Goal: Task Accomplishment & Management: Complete application form

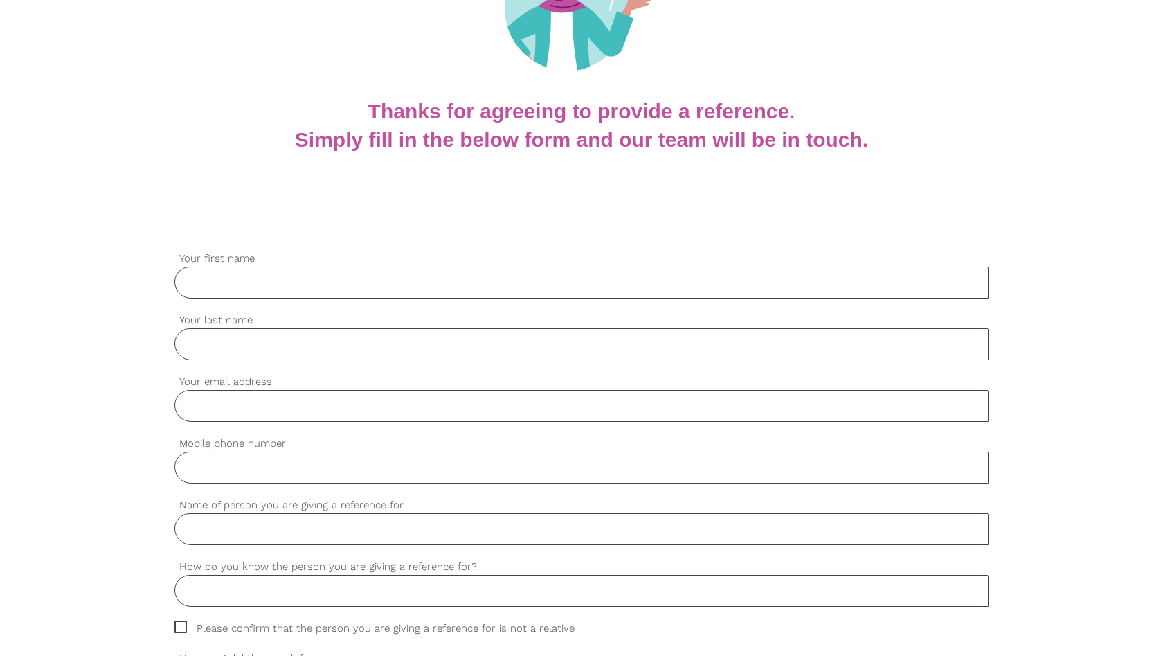
scroll to position [209, 0]
type input "Gienda"
type input "Peter"
type input "giendapeter@icloud.com"
type input "Gienda Peter"
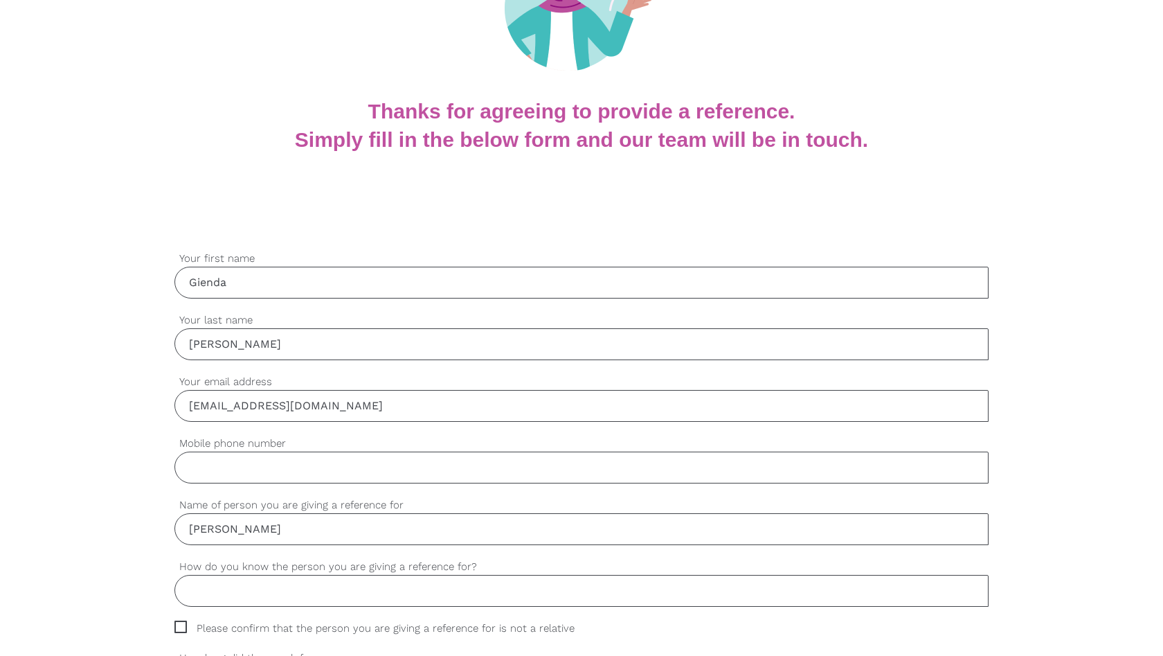
drag, startPoint x: 370, startPoint y: 411, endPoint x: 29, endPoint y: 423, distance: 341.6
type input "g"
type input "gienda"
type input "gienda.tb.peter@gmail.com"
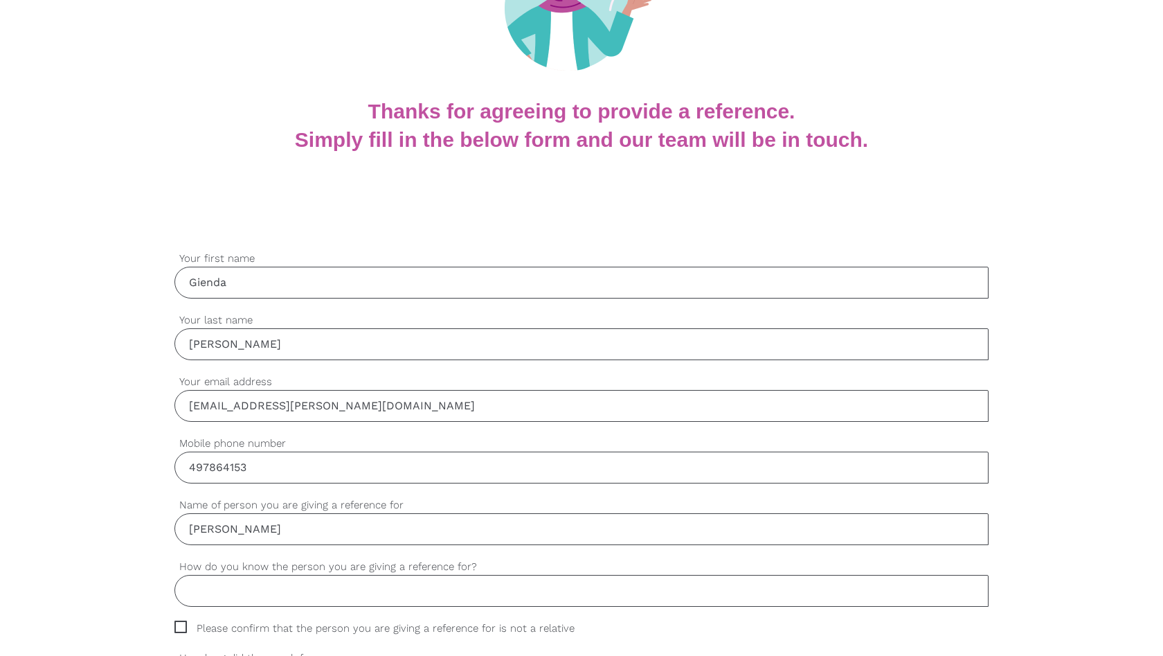
click at [190, 468] on input "497864153" at bounding box center [582, 467] width 814 height 32
click at [319, 473] on input "0497864153" at bounding box center [582, 467] width 814 height 32
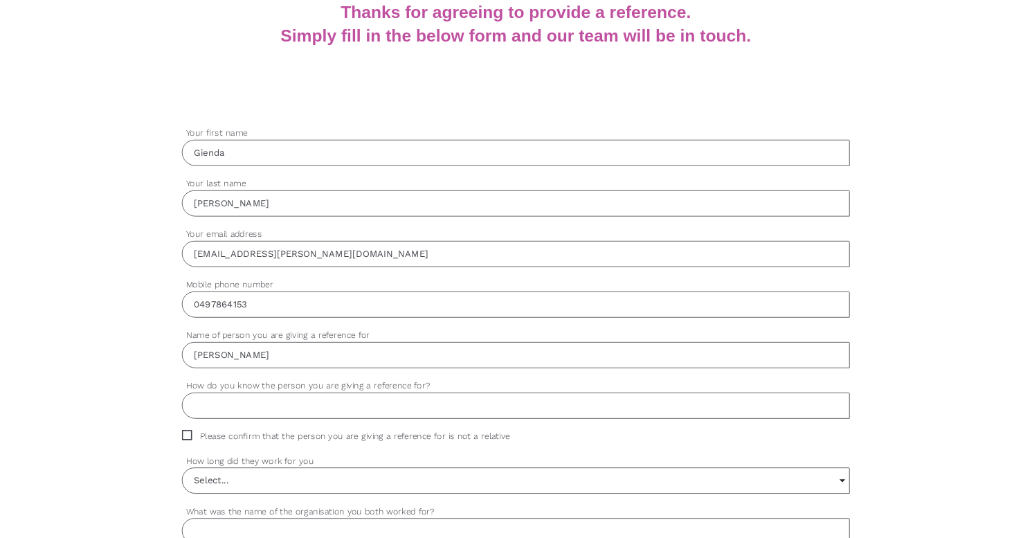
scroll to position [311, 0]
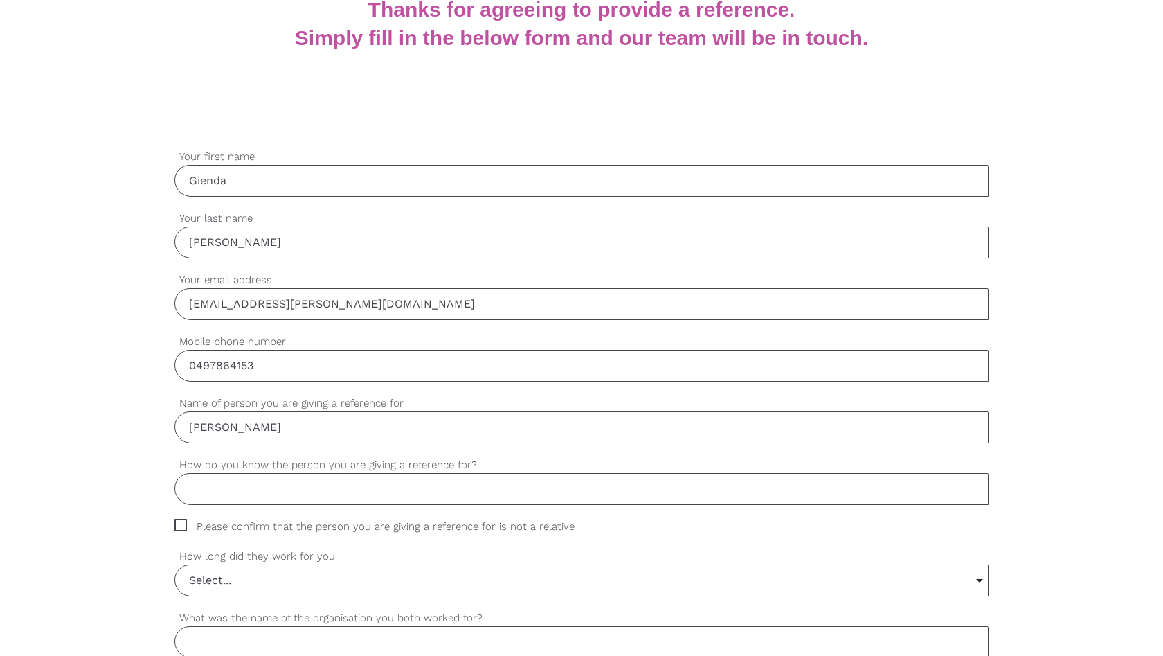
type input "0497864153"
click at [310, 420] on input "Gienda Peter" at bounding box center [582, 427] width 814 height 32
type input "G"
type input "Memory Dete"
click at [271, 492] on input "How do you know the person you are giving a reference for?" at bounding box center [582, 489] width 814 height 32
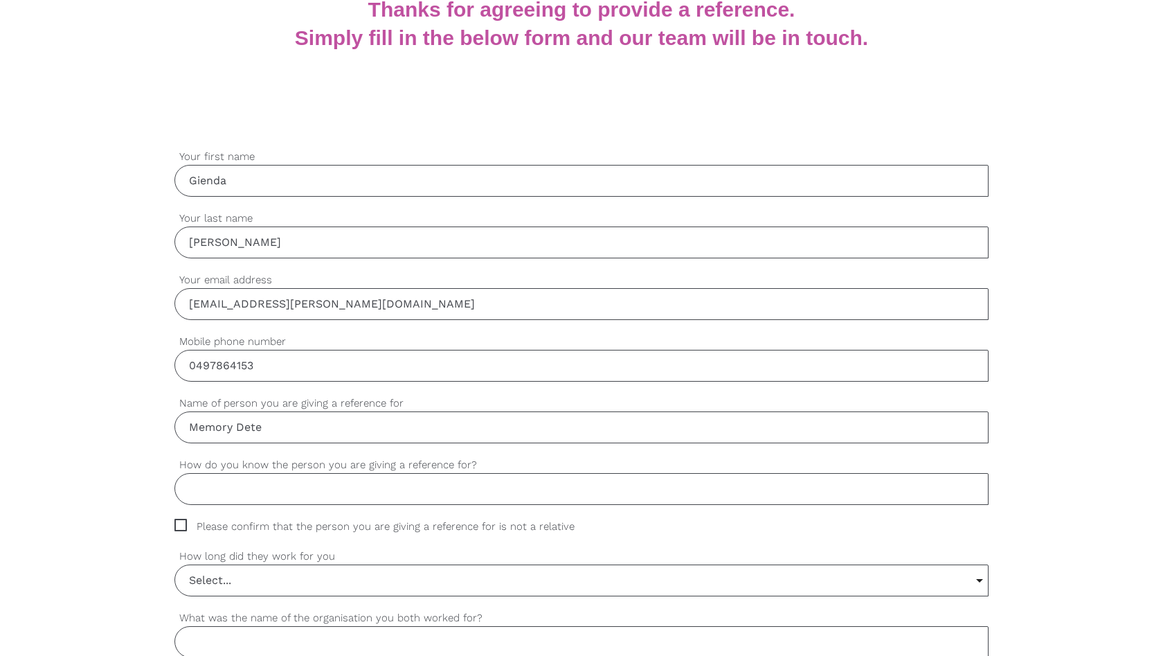
click at [181, 523] on span "Please confirm that the person you are giving a reference for is not a relative" at bounding box center [388, 527] width 427 height 16
click at [181, 523] on input "Please confirm that the person you are giving a reference for is not a relative" at bounding box center [179, 523] width 9 height 9
checkbox input "true"
click at [225, 485] on input "How do you know the person you are giving a reference for?" at bounding box center [582, 489] width 814 height 32
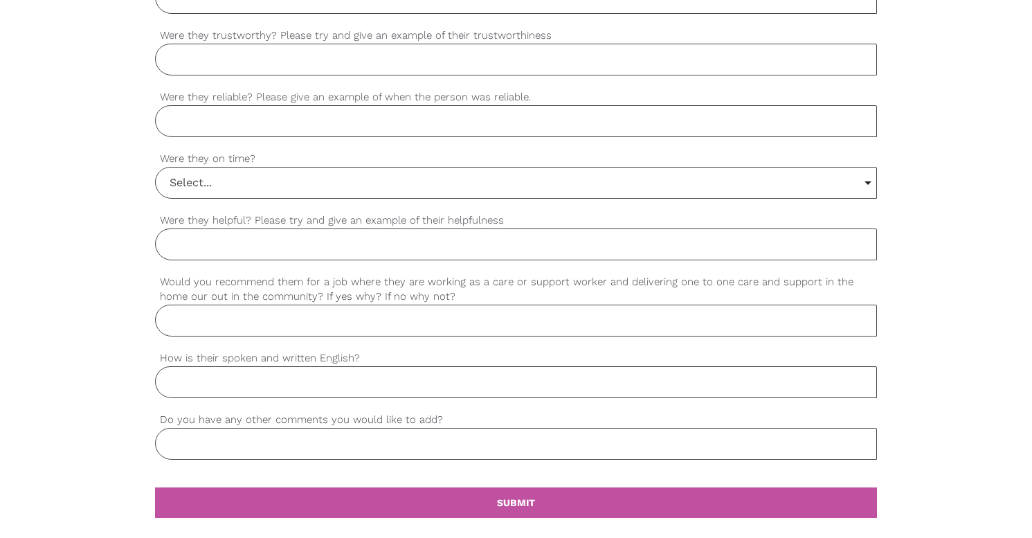
scroll to position [1131, 0]
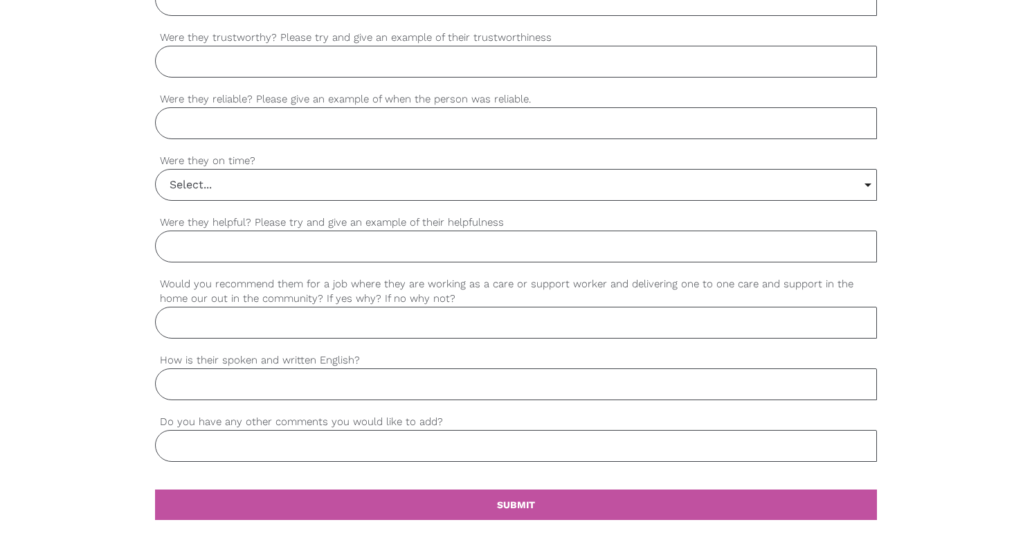
click at [285, 389] on input "How is their spoken and written English?" at bounding box center [516, 384] width 723 height 32
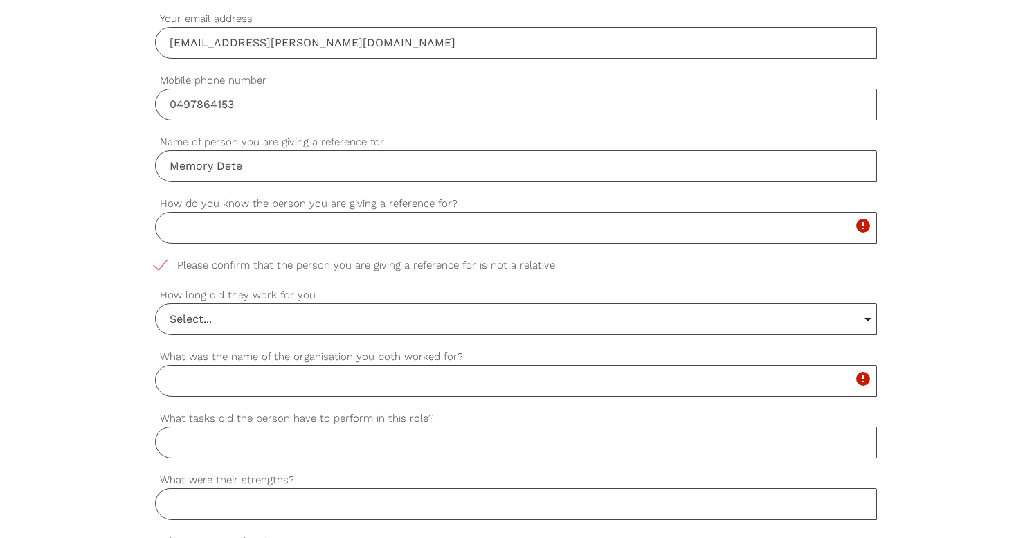
scroll to position [569, 0]
click at [84, 298] on div "settings Gienda Your first name settings Peter Your last name settings gienda.t…" at bounding box center [516, 507] width 1032 height 1300
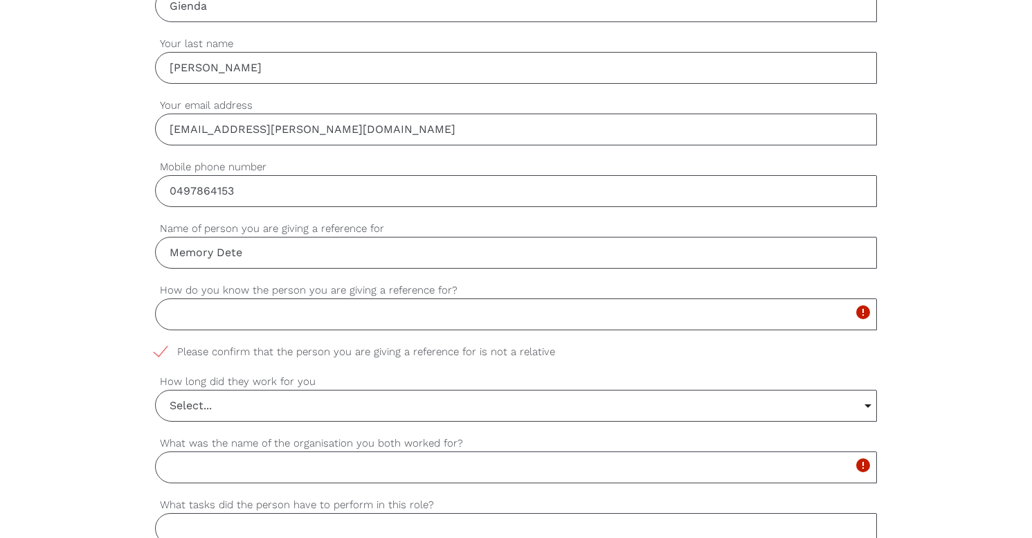
scroll to position [479, 0]
click at [200, 315] on input "How do you know the person you are giving a reference for?" at bounding box center [516, 314] width 723 height 32
click at [328, 416] on input "Select..." at bounding box center [517, 405] width 722 height 30
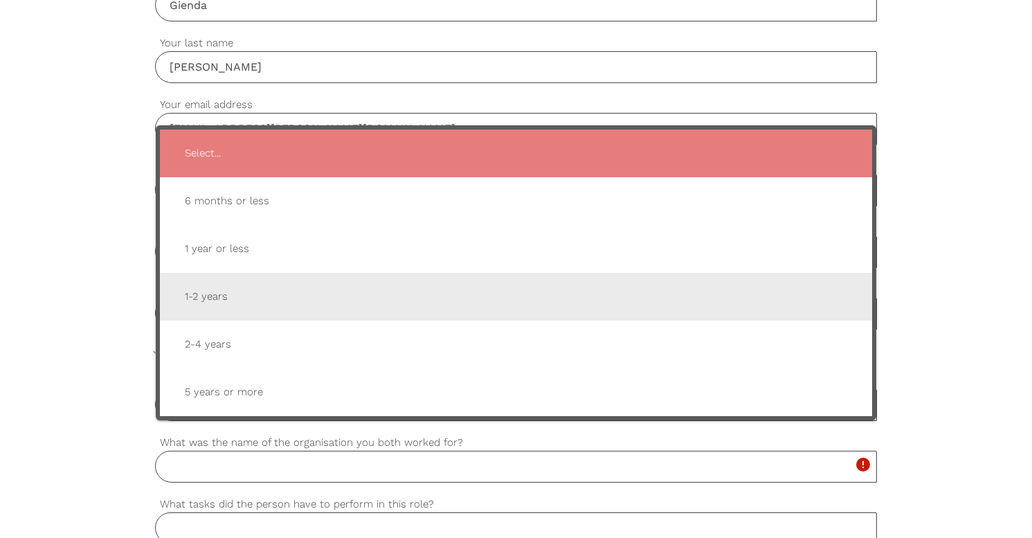
click at [218, 298] on span "1-2 years" at bounding box center [517, 297] width 686 height 34
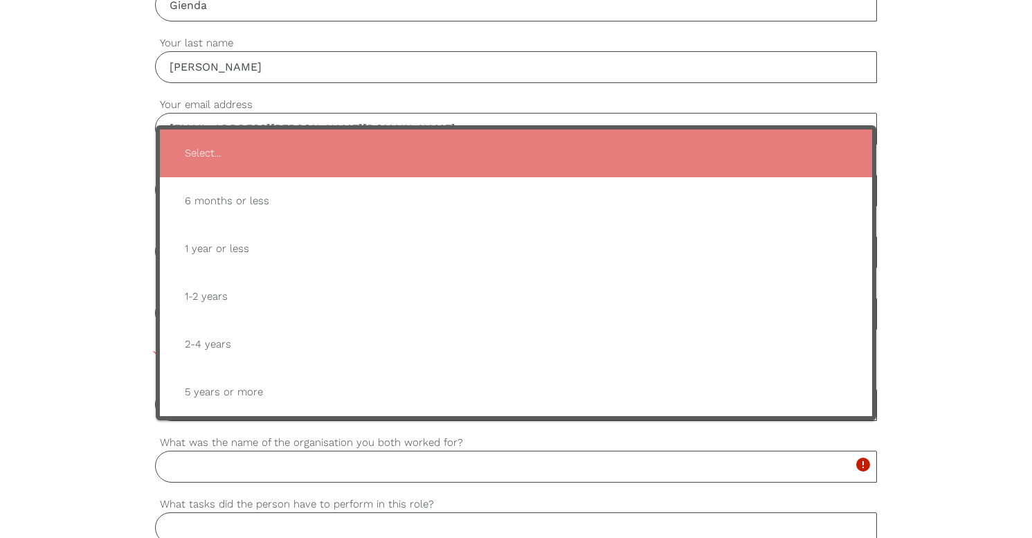
type input "1-2 years"
click at [218, 298] on span "1-2 years" at bounding box center [517, 297] width 686 height 34
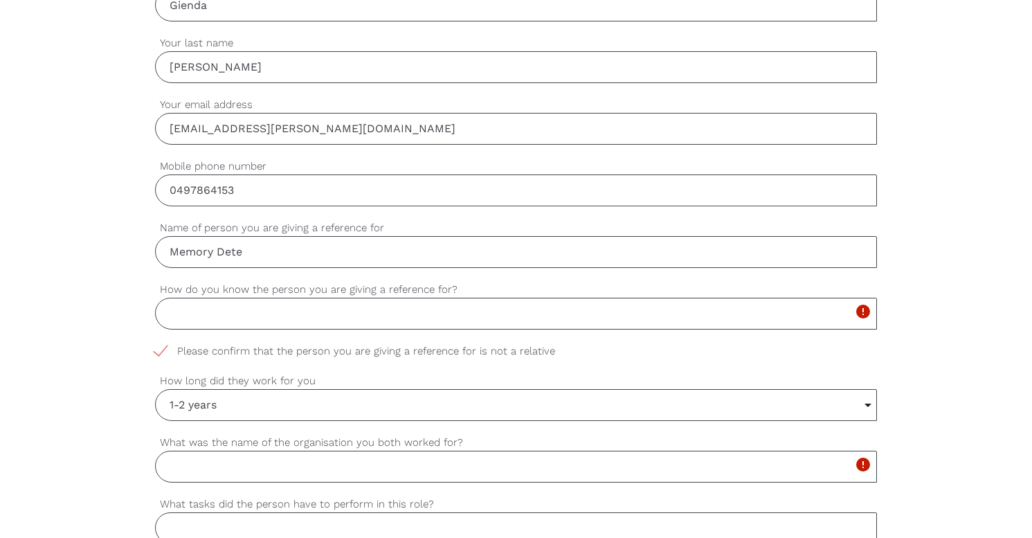
click at [205, 317] on input "How do you know the person you are giving a reference for?" at bounding box center [516, 314] width 723 height 32
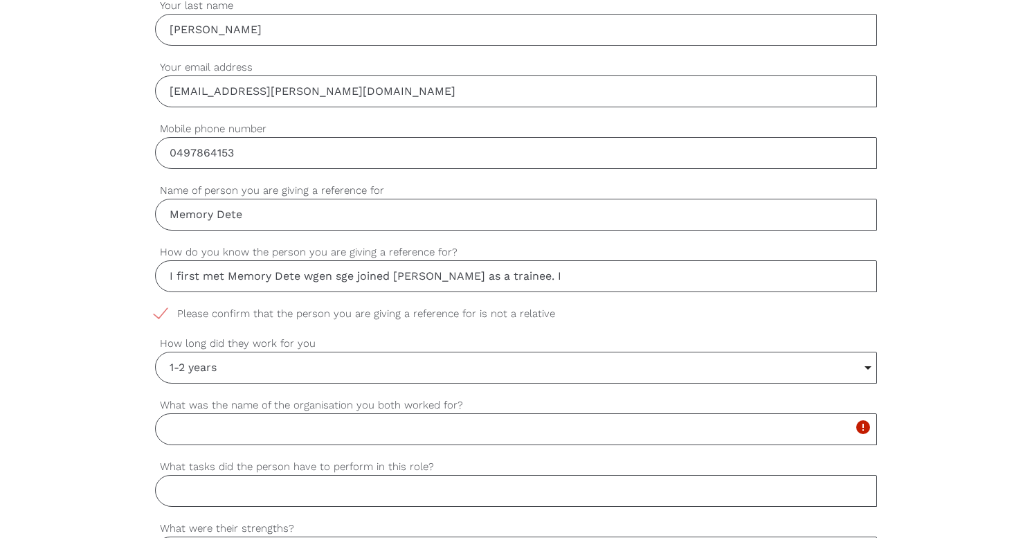
scroll to position [515, 0]
click at [346, 273] on input "I first met Memory Dete wgen sge joined Regis Mornington as a trainee. I" at bounding box center [516, 278] width 723 height 32
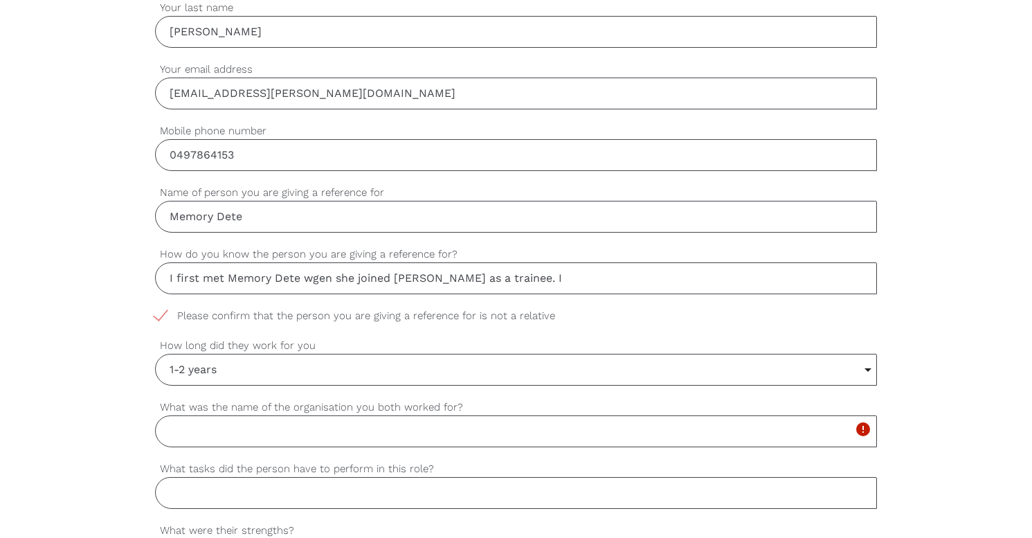
click at [618, 282] on input "I first met Memory Dete wgen she joined Regis Mornington as a trainee. I" at bounding box center [516, 278] width 723 height 32
drag, startPoint x: 618, startPoint y: 282, endPoint x: 697, endPoint y: 278, distance: 79.1
click at [697, 278] on input "I first met Memory Dete wgen she joined Regis Mornington as a trainee Personal …" at bounding box center [516, 278] width 723 height 32
click at [319, 278] on input "I first met Memory Dete wgen she joined Regis Mornington as a trainee Personal …" at bounding box center [516, 278] width 723 height 32
click at [733, 280] on input "I first met Memory Dete when she joined Regis Mornington as a trainee Personal …" at bounding box center [516, 278] width 723 height 32
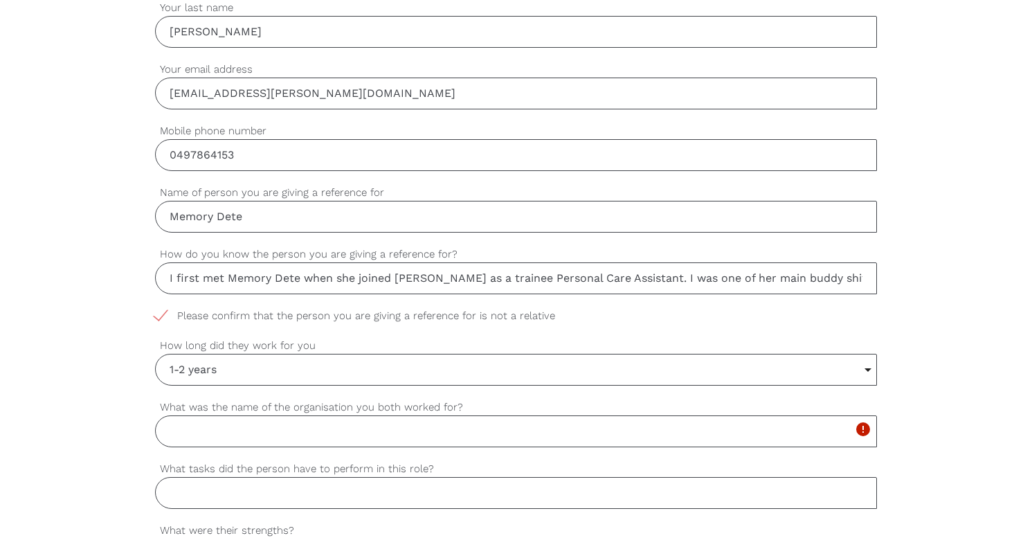
type input "I first met Memory Dete when she joined Regis Mornington as a trainee Personal …"
click at [247, 446] on input "What was the name of the organisation you both worked for?" at bounding box center [516, 431] width 723 height 32
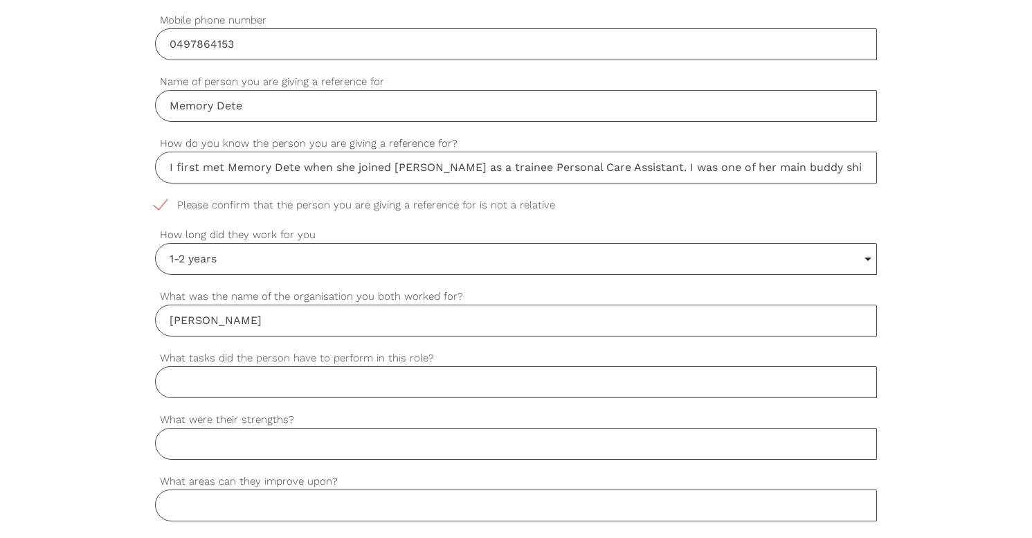
scroll to position [634, 0]
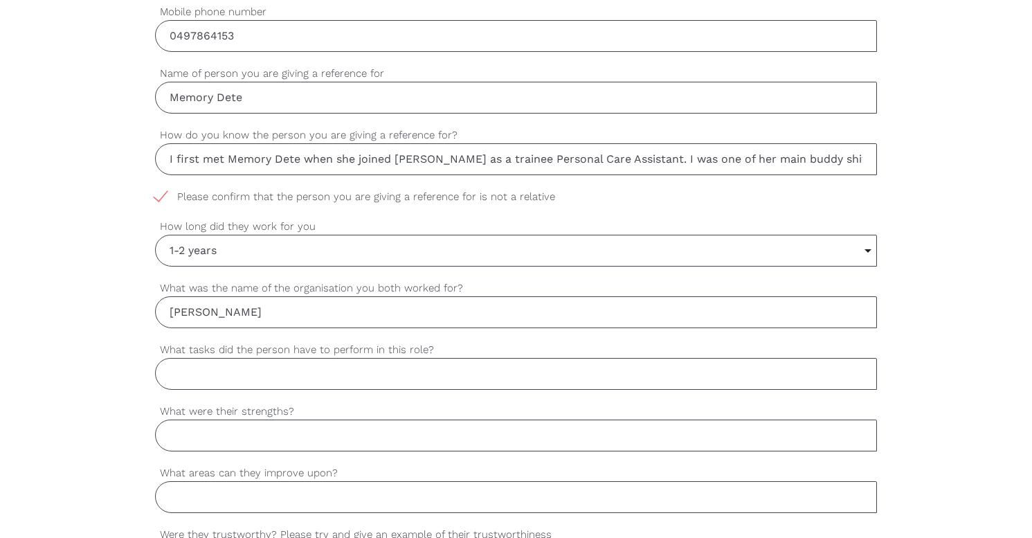
type input "Regis Mornington"
click at [225, 379] on input "What tasks did the person have to perform in this role?" at bounding box center [516, 374] width 723 height 32
drag, startPoint x: 225, startPoint y: 379, endPoint x: 568, endPoint y: 369, distance: 342.9
click at [568, 369] on input "Assisting residents with their ADL's such as showering, groo" at bounding box center [516, 374] width 723 height 32
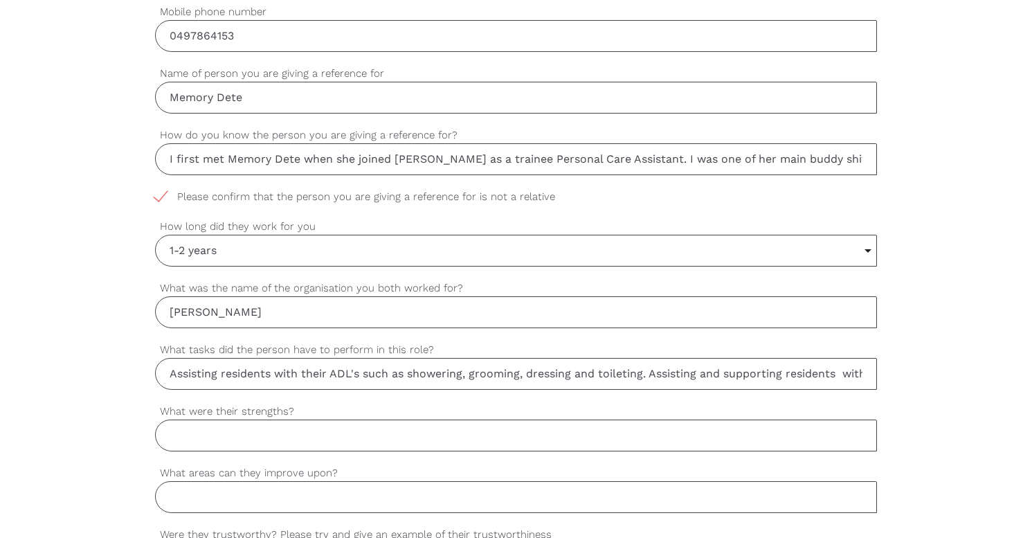
click at [229, 371] on input "Assisting residents with their ADL's such as showering, grooming, dressing and …" at bounding box center [516, 374] width 723 height 32
click at [867, 374] on input "Assisting residents with their ADL's such as showering, grooming, dressing and …" at bounding box center [516, 374] width 723 height 32
click at [809, 373] on input "Assisting residents with their ADL's such as showering, grooming, dressing and …" at bounding box center [516, 374] width 723 height 32
click at [866, 373] on input "Assisting residents with their ADL's such as showering, grooming, dressing and …" at bounding box center [516, 374] width 723 height 32
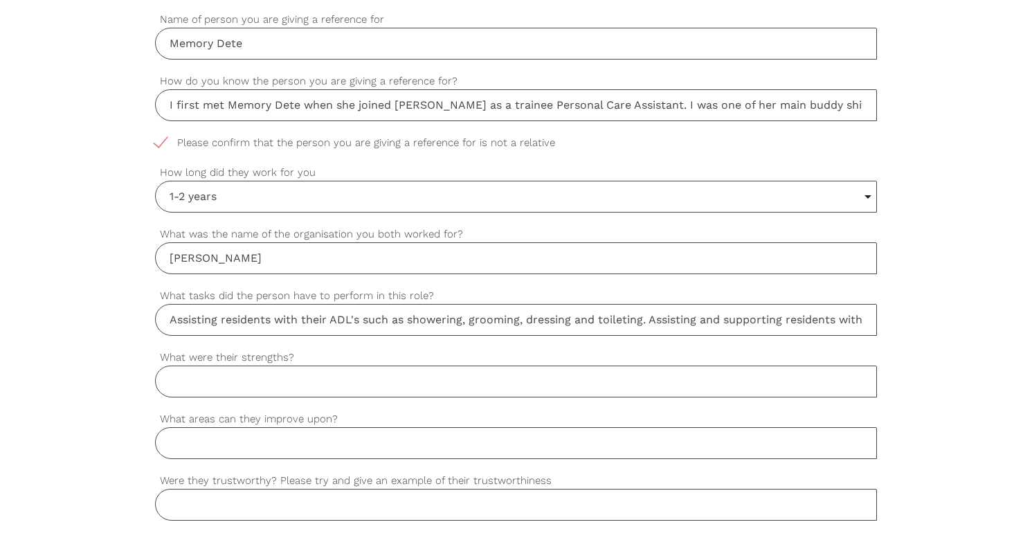
scroll to position [689, 0]
type input "Assisting residents with their ADL's such as showering, grooming, dressing and …"
click at [767, 347] on div "settings Assisting residents with their ADL's such as showering, grooming, dres…" at bounding box center [516, 318] width 723 height 62
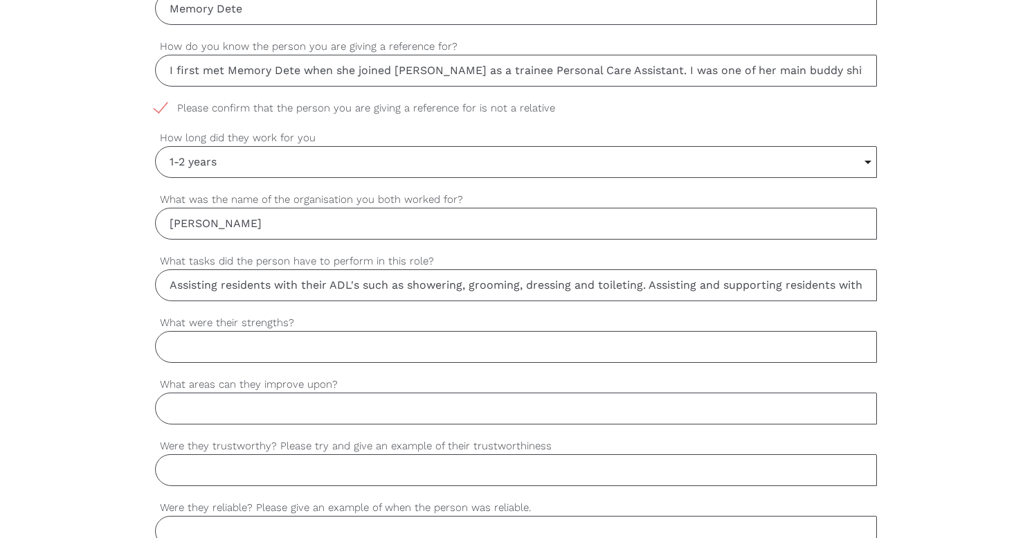
scroll to position [724, 0]
click at [238, 341] on input "What were their strengths?" at bounding box center [516, 346] width 723 height 32
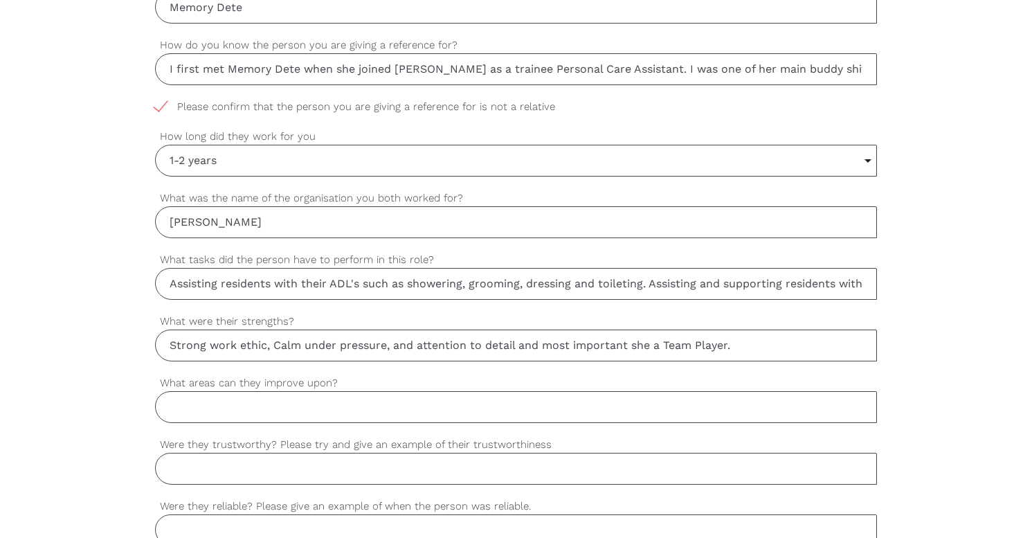
type input "Strong work ethic, Calm under pressure, and attention to detail and most import…"
click at [216, 409] on input "What areas can they improve upon?" at bounding box center [516, 407] width 723 height 32
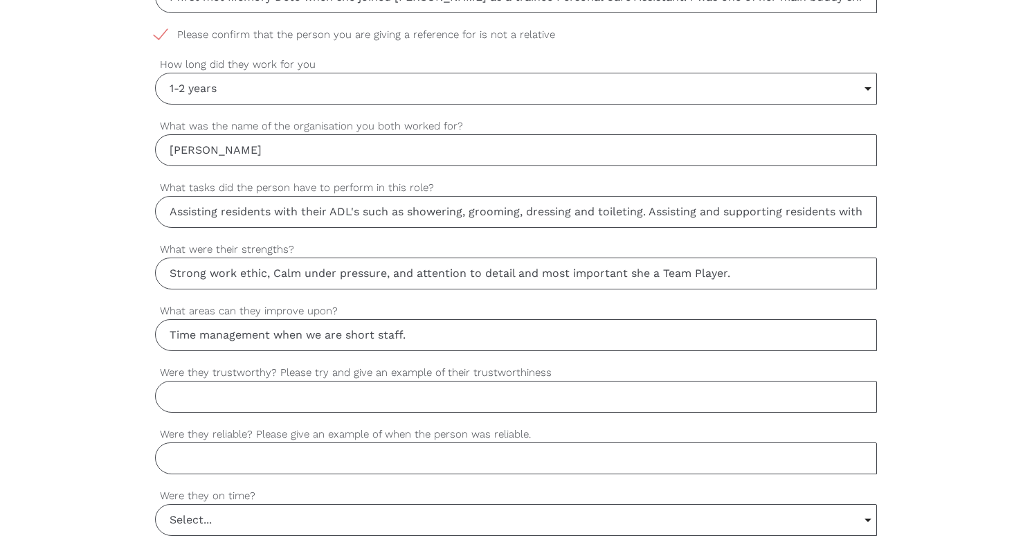
scroll to position [797, 0]
type input "Time management when we are short staff."
click at [196, 404] on input "Were they trustworthy? Please try and give an example of their trustworthiness" at bounding box center [516, 395] width 723 height 32
type input "y"
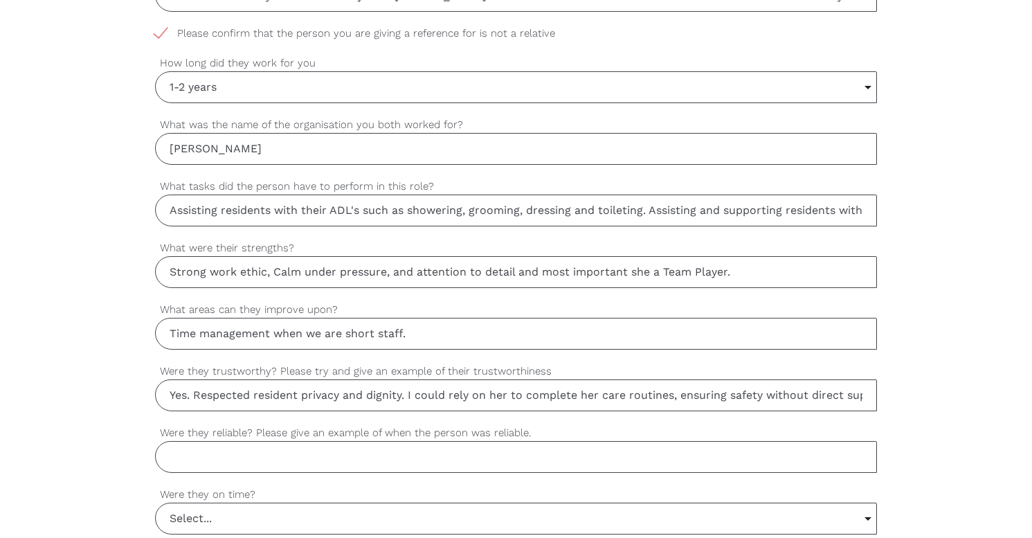
type input "Yes. Respected resident privacy and dignity. I could rely on her to complete he…"
click at [184, 457] on input "Were they reliable? Please give an example of when the person was reliable." at bounding box center [516, 457] width 723 height 32
click at [420, 458] on input "She takes a bus but she was never late arrive on early (too early)" at bounding box center [516, 457] width 723 height 32
click at [600, 457] on input "She takes a bus but she was never late arrived on early (too early)" at bounding box center [516, 457] width 723 height 32
click at [451, 458] on input "She takes a bus but she was never late arrived on early (too early)" at bounding box center [516, 457] width 723 height 32
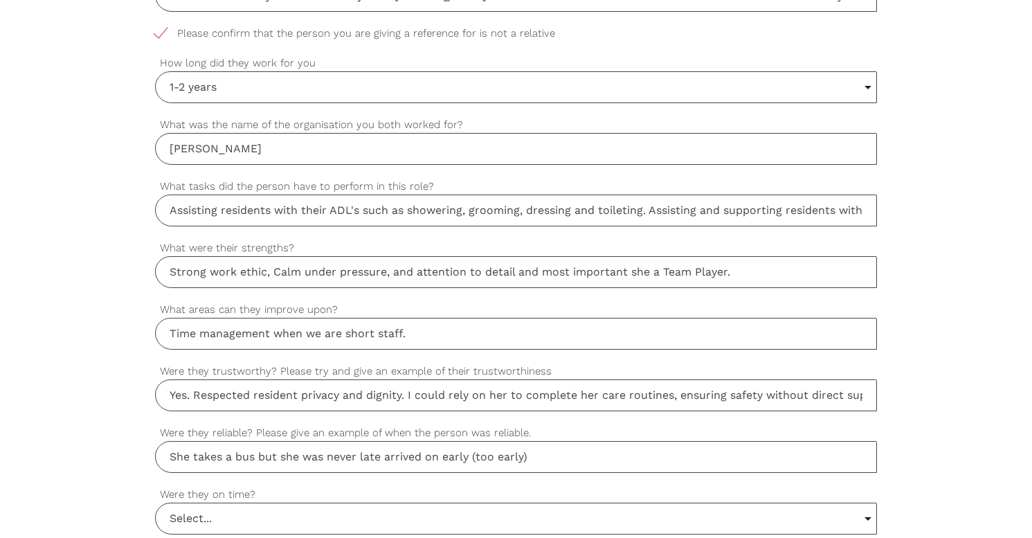
click at [442, 459] on input "She takes a bus but she was never late arrived on early (too early)" at bounding box center [516, 457] width 723 height 32
click at [551, 456] on input "She takes a bus but she was never late arrived early (too early)" at bounding box center [516, 457] width 723 height 32
click at [388, 456] on input "She takes a bus but she was never late arrived early (too early) for her shifts…" at bounding box center [516, 457] width 723 height 32
click at [643, 454] on input "She takes a bus but she was never late, arrived early (too early) for her shift…" at bounding box center [516, 457] width 723 height 32
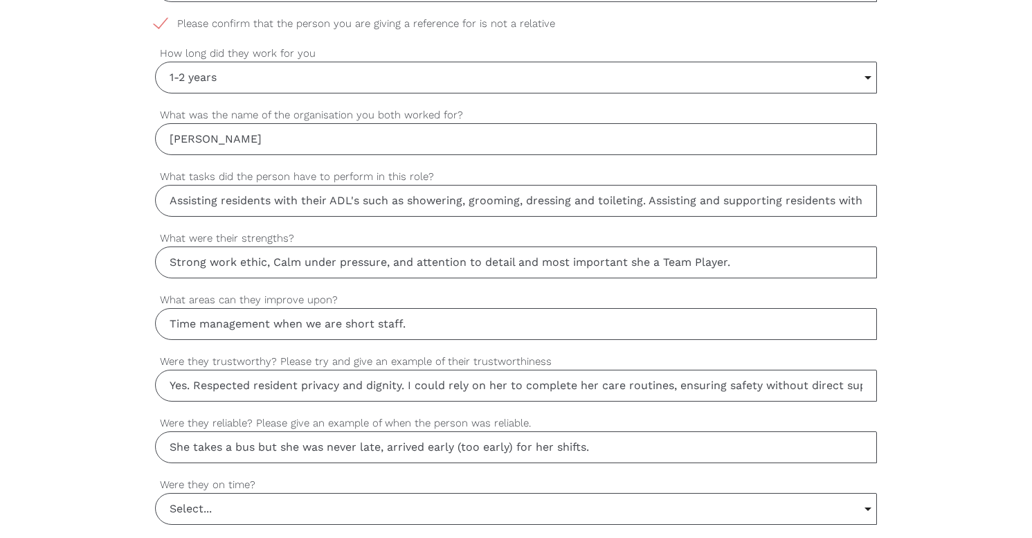
scroll to position [812, 0]
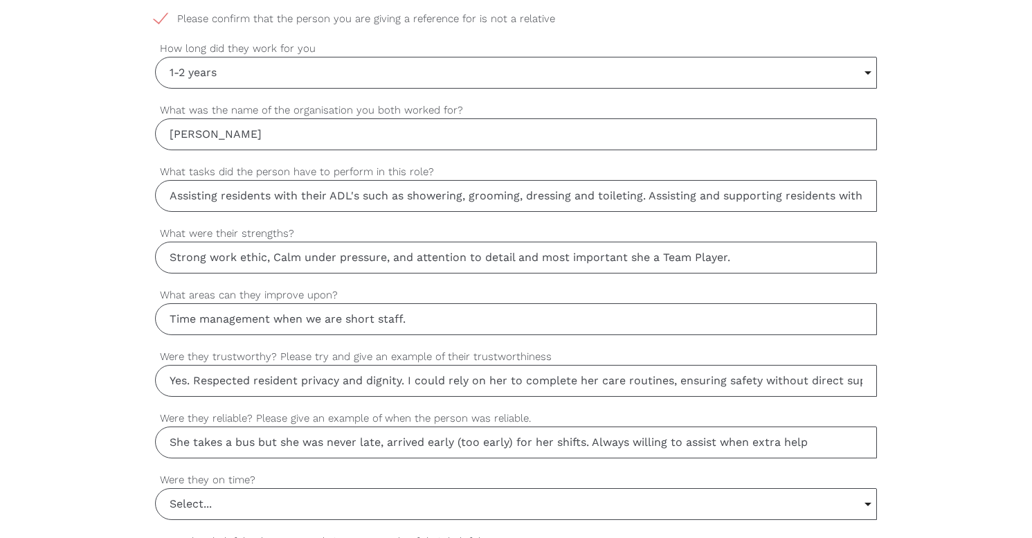
click at [634, 457] on input "She takes a bus but she was never late, arrived early (too early) for her shift…" at bounding box center [516, 443] width 723 height 32
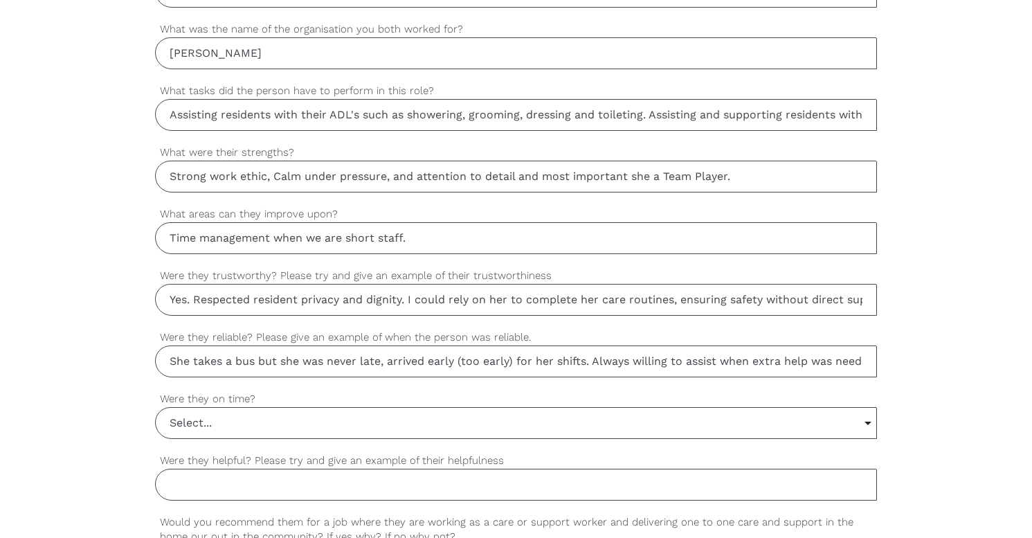
scroll to position [901, 0]
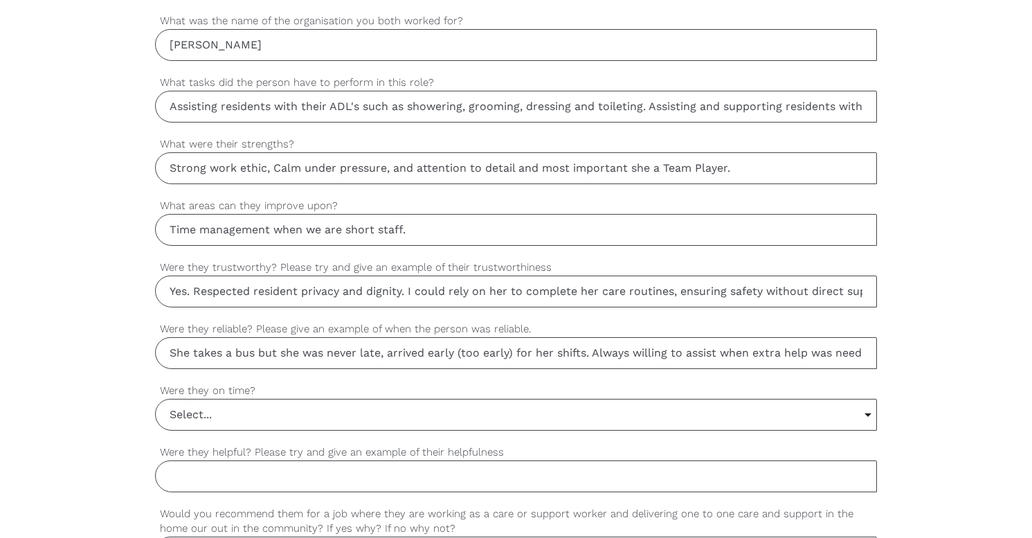
type input "She takes a bus but she was never late, arrived early (too early) for her shift…"
click at [300, 417] on input "Select..." at bounding box center [517, 415] width 722 height 30
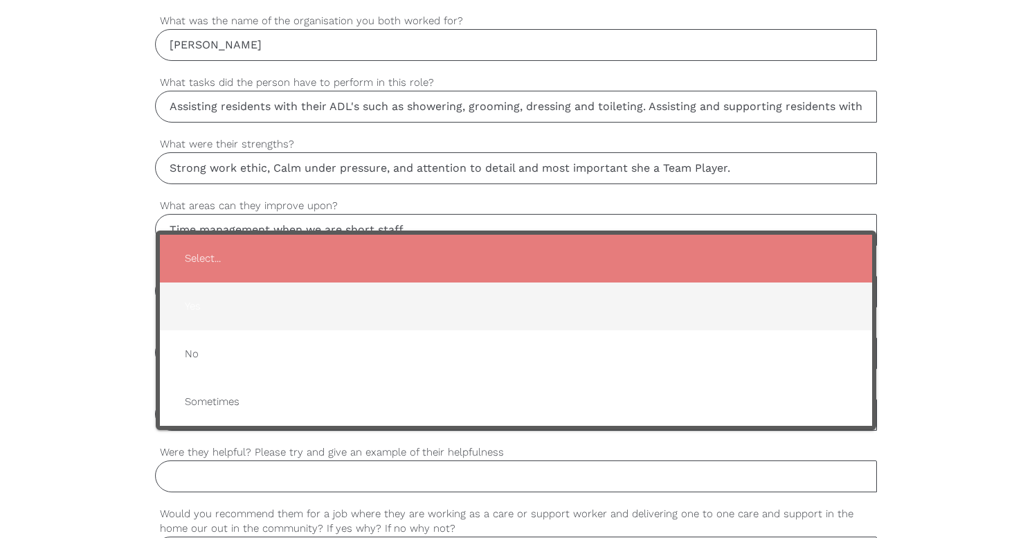
click at [201, 307] on span "Yes" at bounding box center [517, 306] width 686 height 34
type input "Yes"
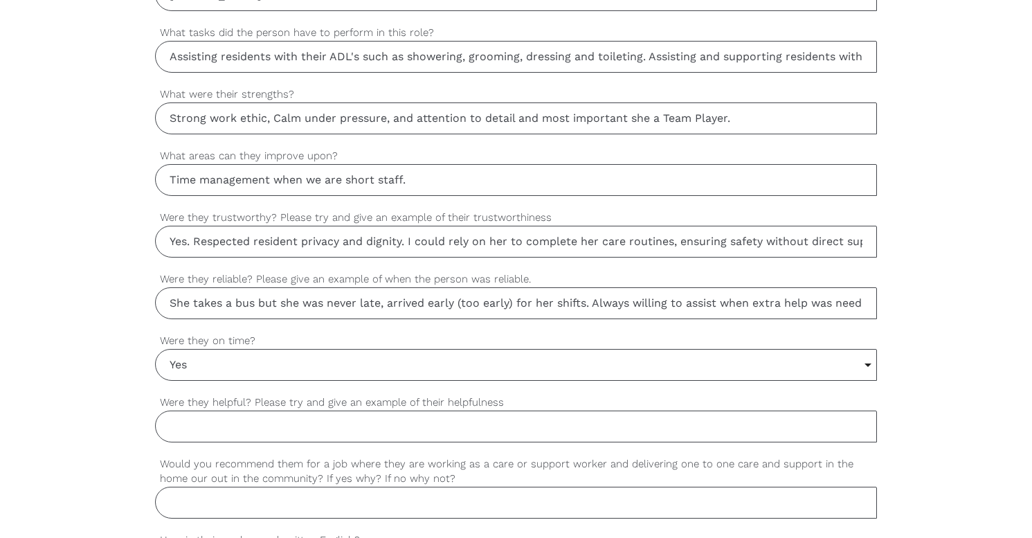
scroll to position [958, 0]
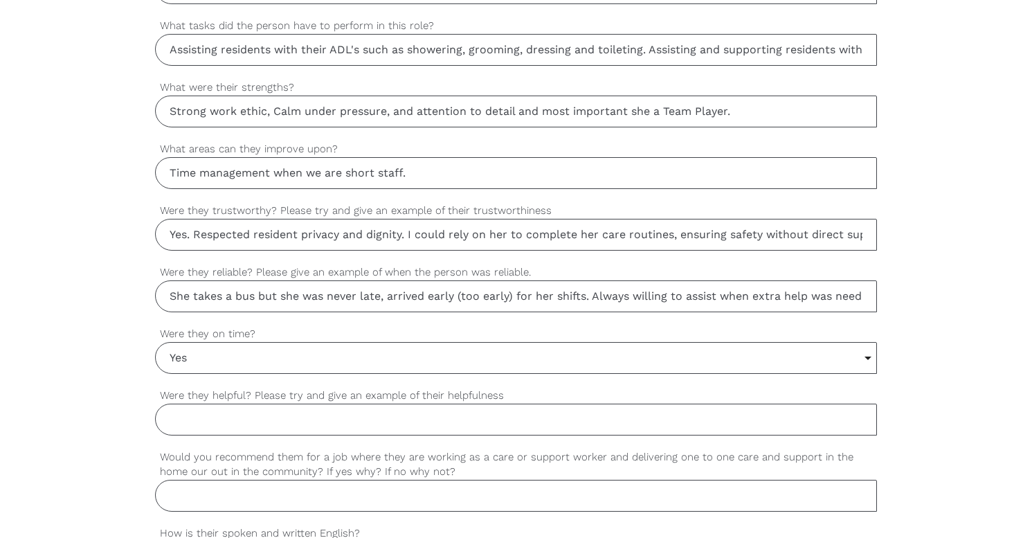
click at [411, 423] on input "Were they helpful? Please try and give an example of their helpfulness" at bounding box center [516, 420] width 723 height 32
type input "y"
type input "Yes."
drag, startPoint x: 598, startPoint y: 297, endPoint x: 897, endPoint y: 310, distance: 300.1
click at [897, 310] on div "settings Gienda Your first name settings Peter Your last name settings gienda.t…" at bounding box center [516, 117] width 1032 height 1300
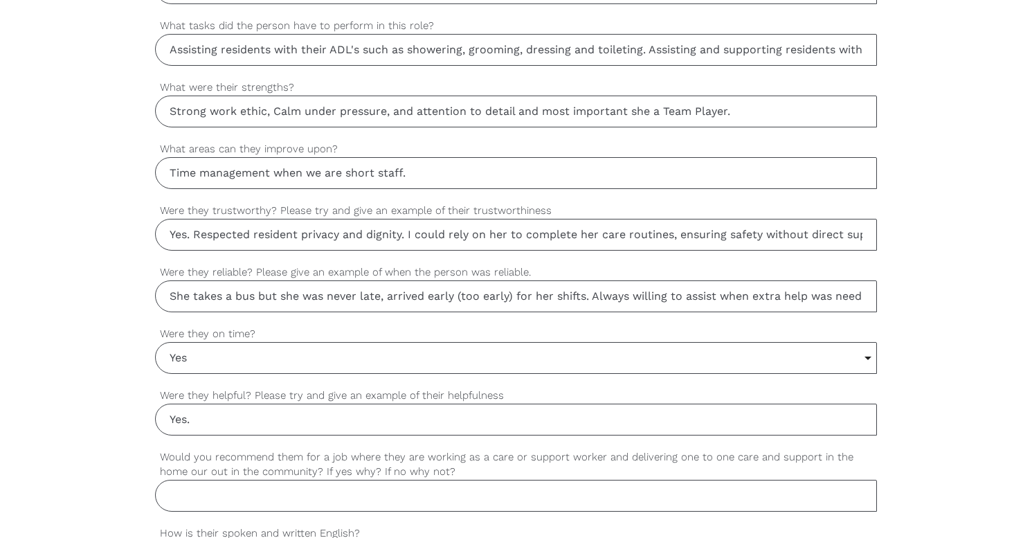
click at [680, 298] on input "She takes a bus but she was never late, arrived early (too early) for her shift…" at bounding box center [516, 296] width 723 height 32
click at [202, 422] on input "Yes." at bounding box center [516, 420] width 723 height 32
click at [634, 292] on input "She takes a bus but she was never late, arrived early (too early) for her shift…" at bounding box center [516, 296] width 723 height 32
drag, startPoint x: 600, startPoint y: 296, endPoint x: 773, endPoint y: 294, distance: 173.8
click at [773, 294] on input "She takes a bus but she was never late, arrived early (too early) for her shift…" at bounding box center [516, 296] width 723 height 32
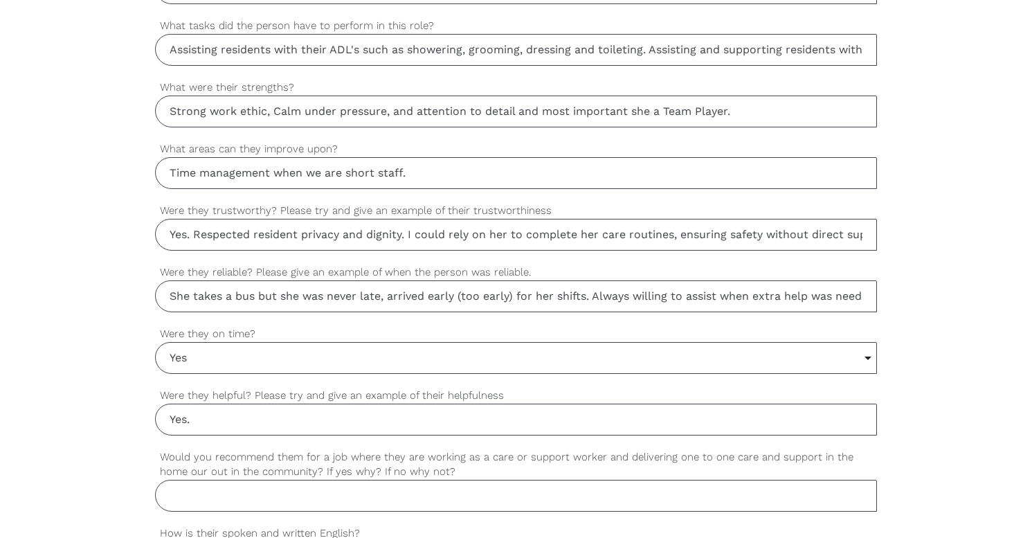
click at [717, 298] on input "She takes a bus but she was never late, arrived early (too early) for her shift…" at bounding box center [516, 296] width 723 height 32
drag, startPoint x: 485, startPoint y: 294, endPoint x: 772, endPoint y: 298, distance: 286.7
click at [772, 298] on input "She takes a bus but she was never late, arrived early (too early) for her shift…" at bounding box center [516, 296] width 723 height 32
type input "She takes a bus but she was never late, arrived early (too early) for her shift…"
click at [224, 361] on input "Yes" at bounding box center [517, 358] width 722 height 30
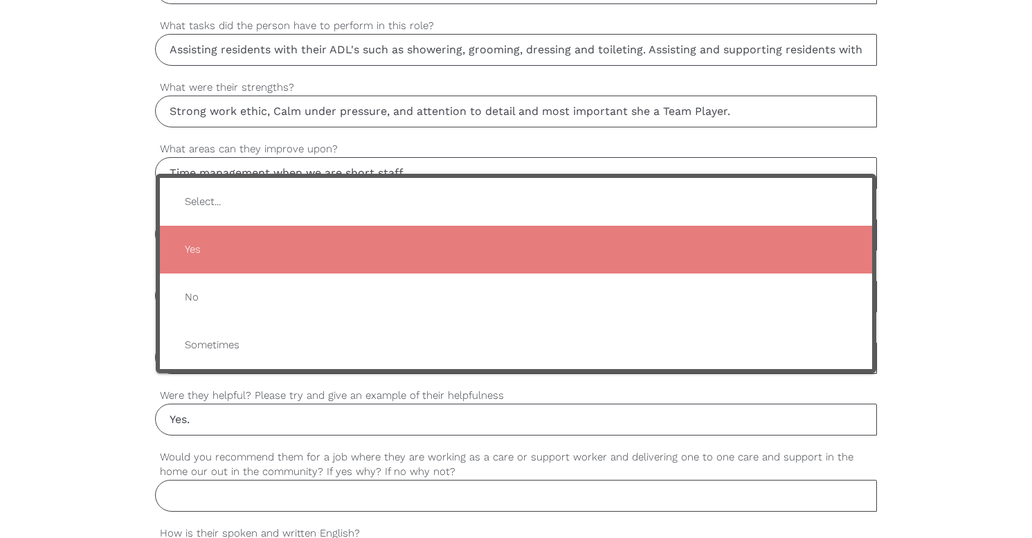
click at [211, 249] on span "Yes" at bounding box center [517, 250] width 686 height 34
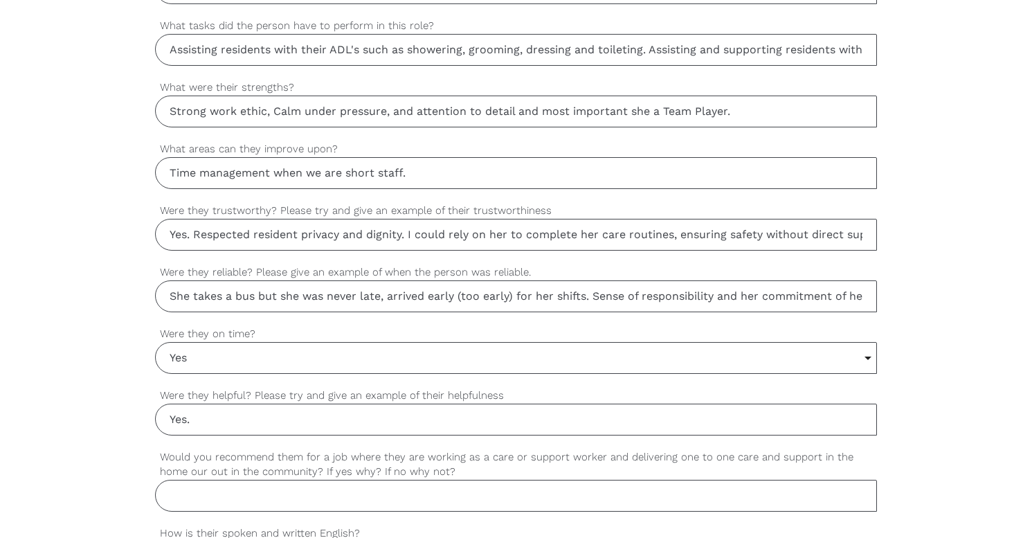
click at [231, 415] on input "Yes." at bounding box center [516, 420] width 723 height 32
paste input "Always willing to assist when extra help was needed."
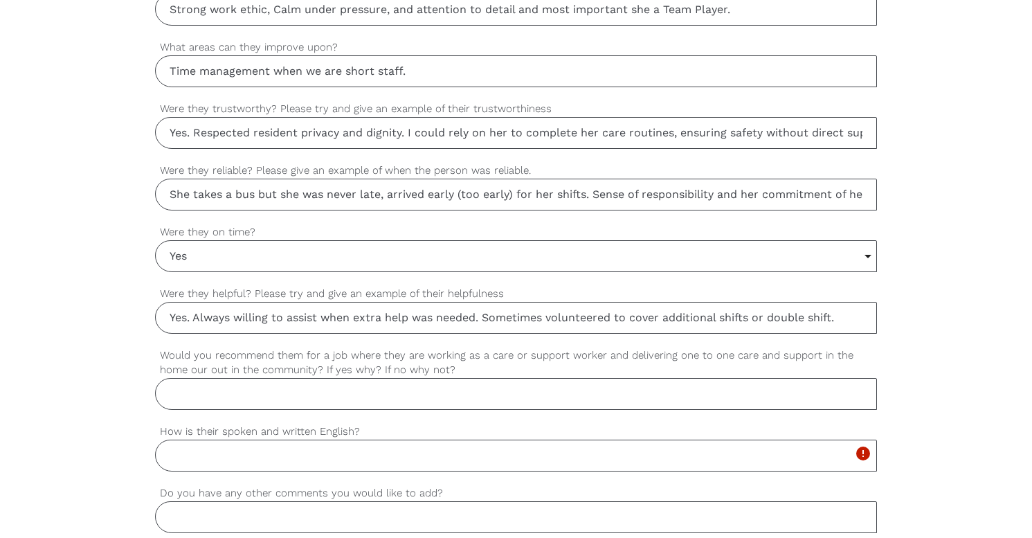
scroll to position [1061, 0]
type input "Yes. Always willing to assist when extra help was needed. Sometimes volunteered…"
click at [443, 394] on input "Would you recommend them for a job where they are working as a care or support …" at bounding box center [516, 393] width 723 height 32
type input "Yes."
drag, startPoint x: 598, startPoint y: 195, endPoint x: 899, endPoint y: 195, distance: 300.5
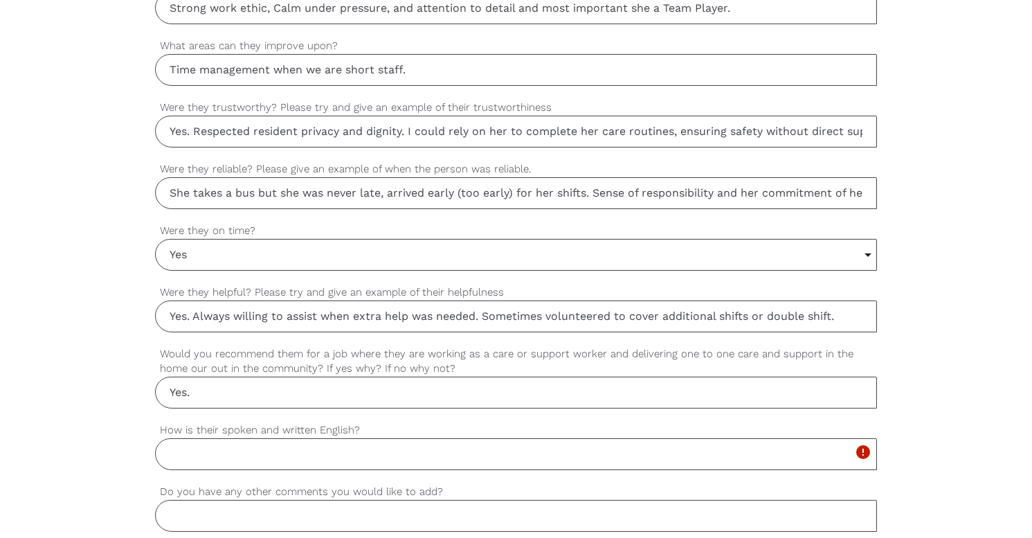
click at [899, 195] on div "settings Gienda Your first name settings Peter Your last name settings gienda.t…" at bounding box center [516, 14] width 1032 height 1300
type input "She takes a bus but she was never late, arrived early (too early) for her shift…"
click at [301, 392] on input "Yes." at bounding box center [516, 393] width 723 height 32
paste input "Sense of responsibility and her commitment of her role. She was very likes with…"
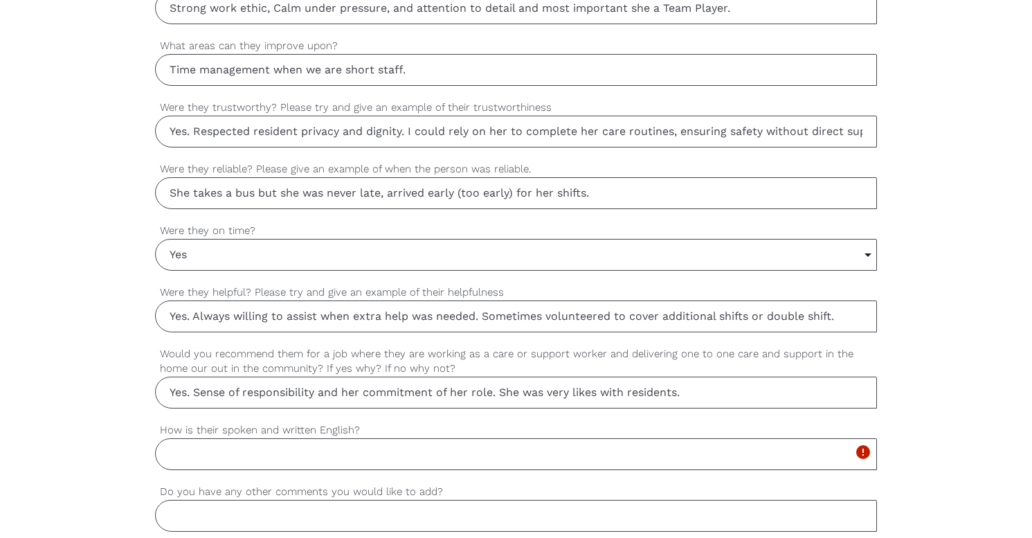
click at [196, 391] on input "Yes. Sense of responsibility and her commitment of her role. She was very likes…" at bounding box center [516, 393] width 723 height 32
click at [713, 396] on input "Yes. Her sense of responsibility and her commitment of her role. She was very l…" at bounding box center [516, 393] width 723 height 32
drag, startPoint x: 392, startPoint y: 395, endPoint x: 575, endPoint y: 389, distance: 183.6
click at [575, 389] on input "Yes. Her sense of responsibility and her commitment of her role. She was very l…" at bounding box center [516, 393] width 723 height 32
click at [827, 386] on input "Yes. Her sense of responsibility and her commitment of her role. She was a valu…" at bounding box center [516, 393] width 723 height 32
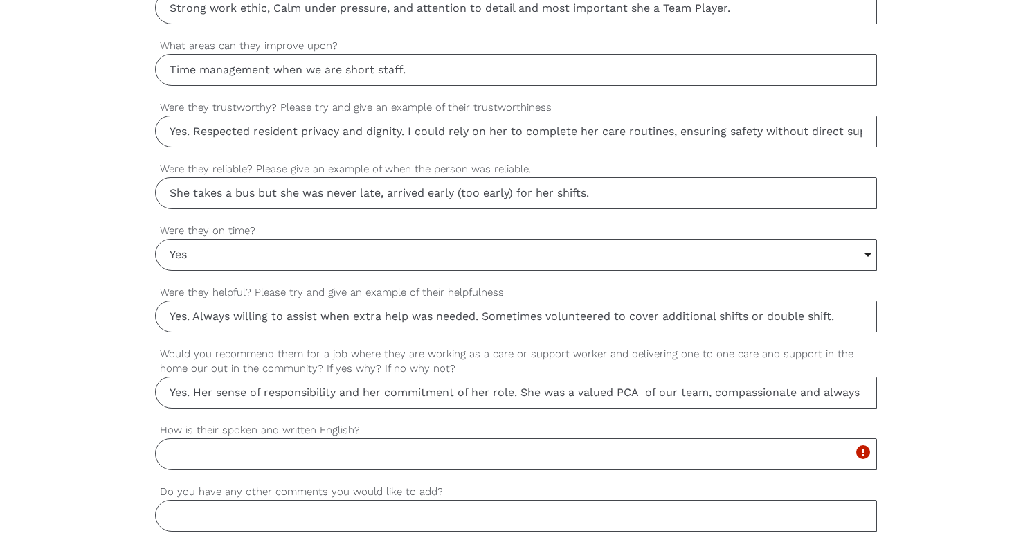
paste input "She was very likes with residents."
click at [516, 393] on input "Yes. Her sense of responsibility and her commitment of her role. She was a valu…" at bounding box center [516, 393] width 723 height 32
click at [563, 391] on input "Yes. Her sense of responsibility and her commitment of her role. She was a valu…" at bounding box center [516, 393] width 723 height 32
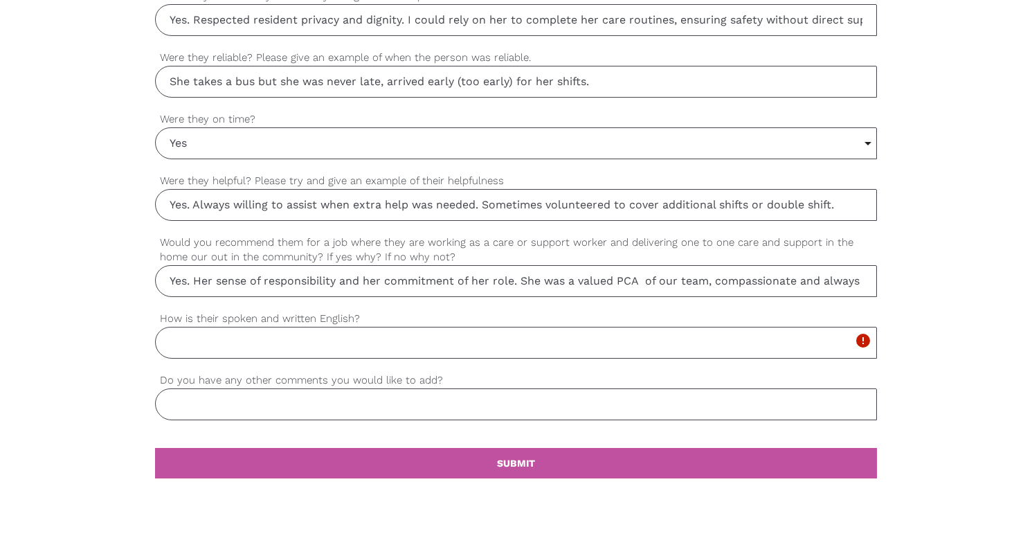
scroll to position [1174, 0]
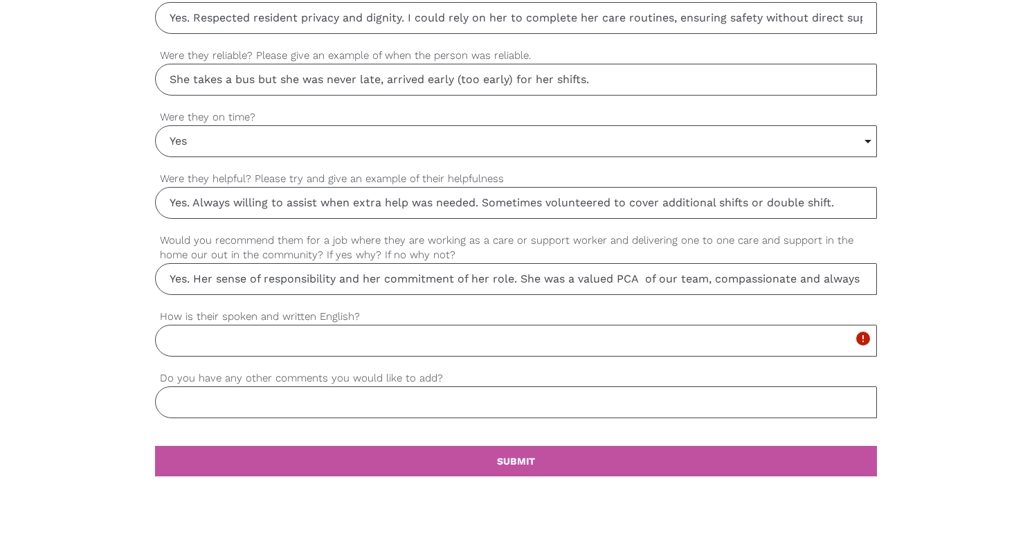
type input "Yes. Her sense of responsibility and her commitment of her role. She was a valu…"
click at [242, 340] on input "How is their spoken and written English?" at bounding box center [516, 341] width 723 height 32
type input "W"
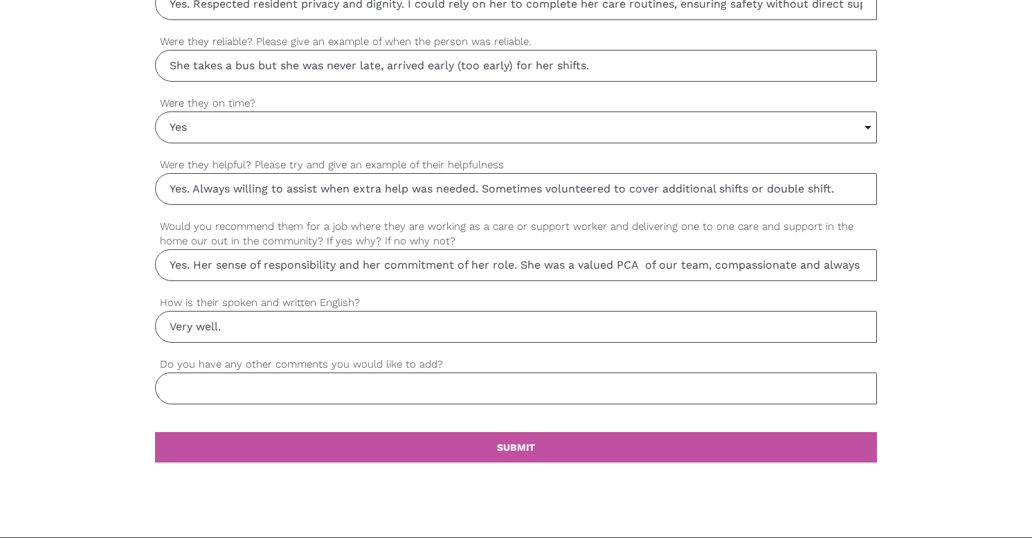
scroll to position [1197, 0]
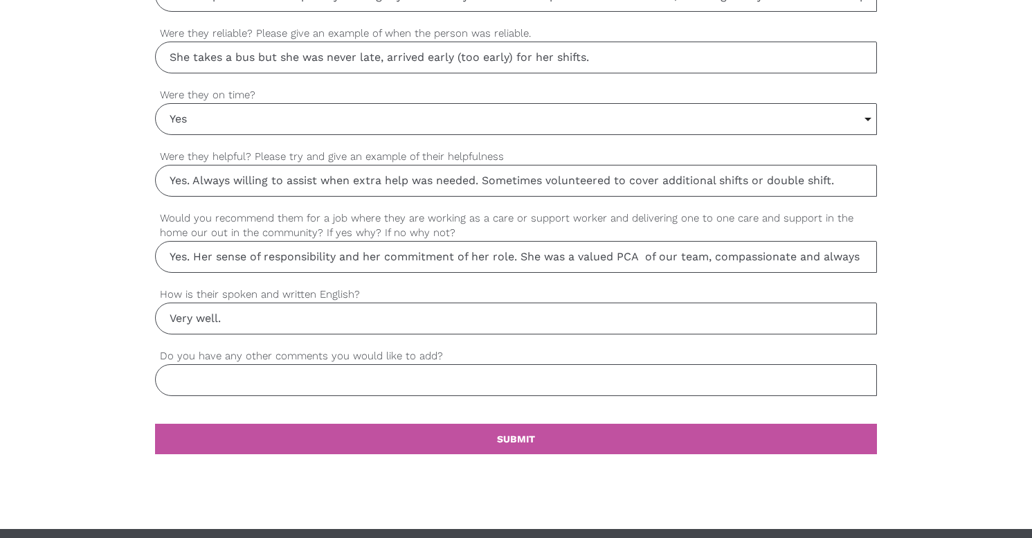
type input "Very well."
click at [312, 388] on input "Do you have any other comments you would like to add?" at bounding box center [516, 380] width 723 height 32
click at [199, 259] on input "Yes. Her sense of responsibility and her commitment of her role. She was a valu…" at bounding box center [516, 257] width 723 height 32
click at [521, 258] on input "Yes. Her sense of responsibility and her commitment of her role. She was a valu…" at bounding box center [516, 257] width 723 height 32
drag, startPoint x: 521, startPoint y: 258, endPoint x: 959, endPoint y: 260, distance: 438.3
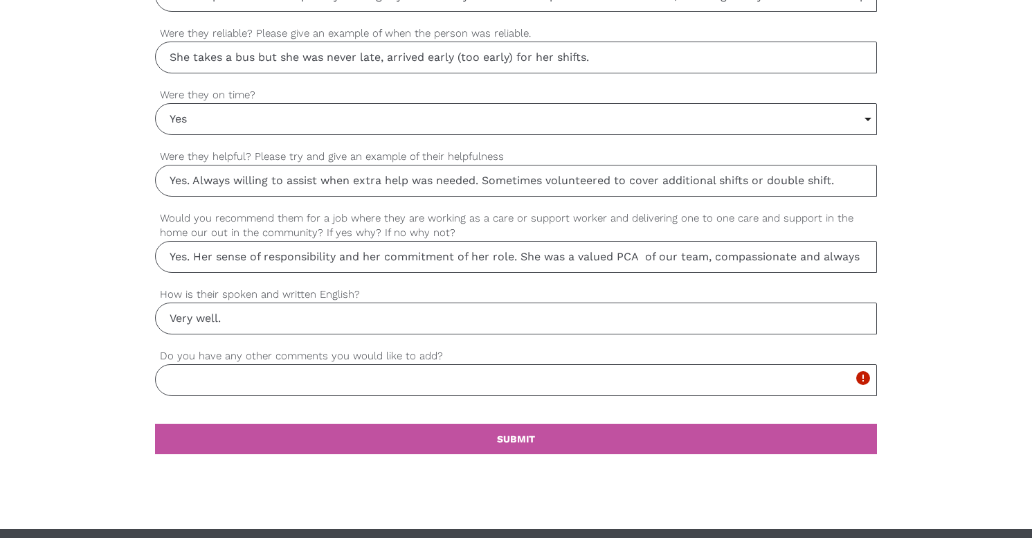
type input "Yes. Her sense of responsibility and her commitment of her role. She was a valu…"
click at [347, 381] on input "Do you have any other comments you would like to add?" at bounding box center [516, 380] width 723 height 32
paste input "She ask questions and eager to learn and show a strong commitment. I am confide…"
click at [706, 262] on input "Yes. Her sense of responsibility and her commitment of her role. She was a valu…" at bounding box center [516, 257] width 723 height 32
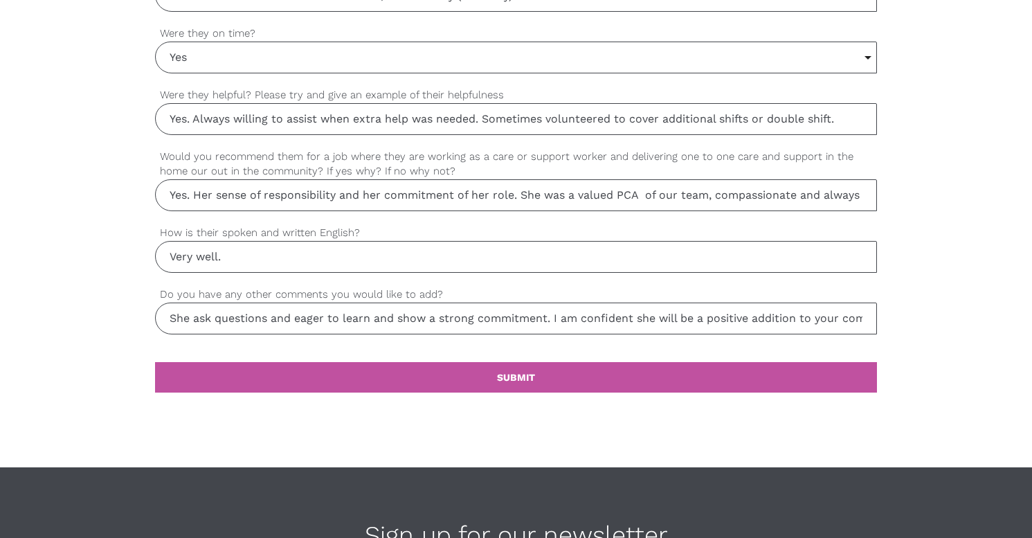
scroll to position [1256, 0]
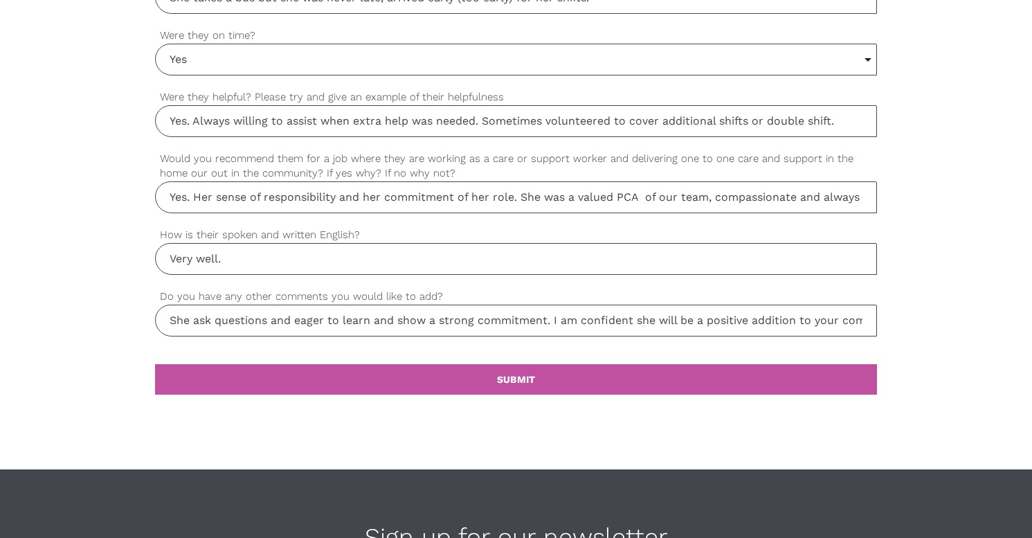
click at [170, 322] on input "She ask questions and eager to learn and show a strong commitment. I am confide…" at bounding box center [516, 321] width 723 height 32
click at [301, 323] on input "At early stage as a PCA Memory can continue to develop her clinical knowledge. …" at bounding box center [516, 321] width 723 height 32
drag, startPoint x: 609, startPoint y: 320, endPoint x: 902, endPoint y: 334, distance: 293.2
type input "At early stage as a PCA Memory can continue to develop her clinical knowledge. …"
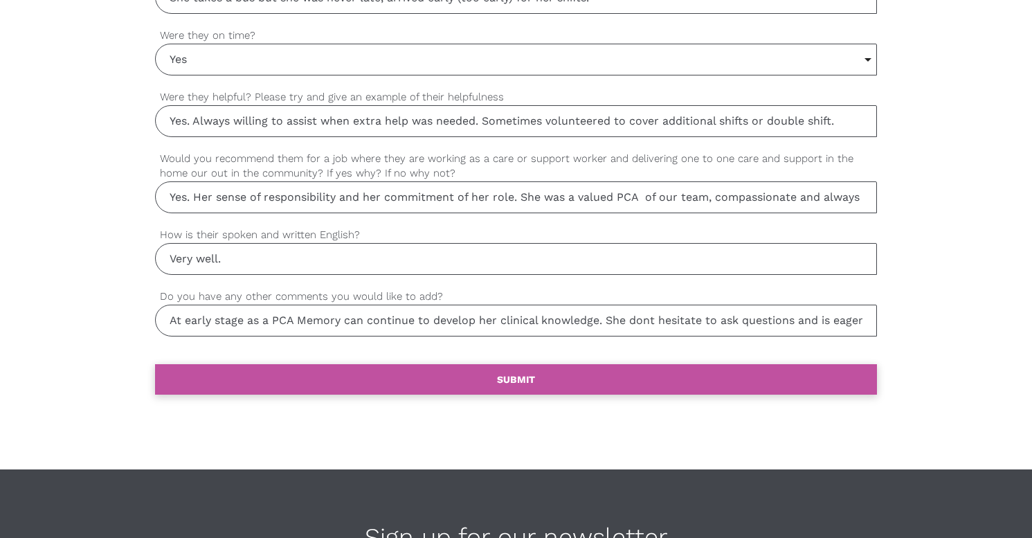
click at [497, 382] on b "SUBMIT" at bounding box center [516, 379] width 38 height 11
